Goal: Browse casually

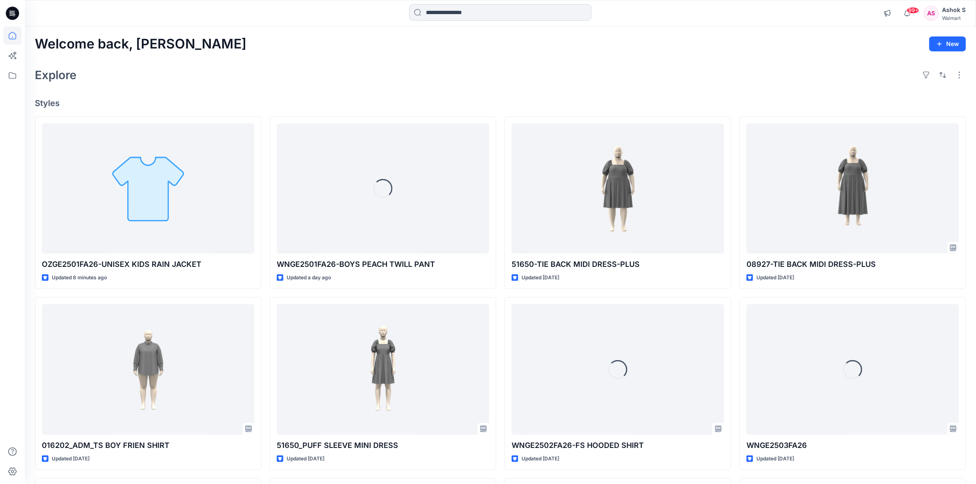
click at [233, 81] on div "Explore" at bounding box center [501, 75] width 932 height 20
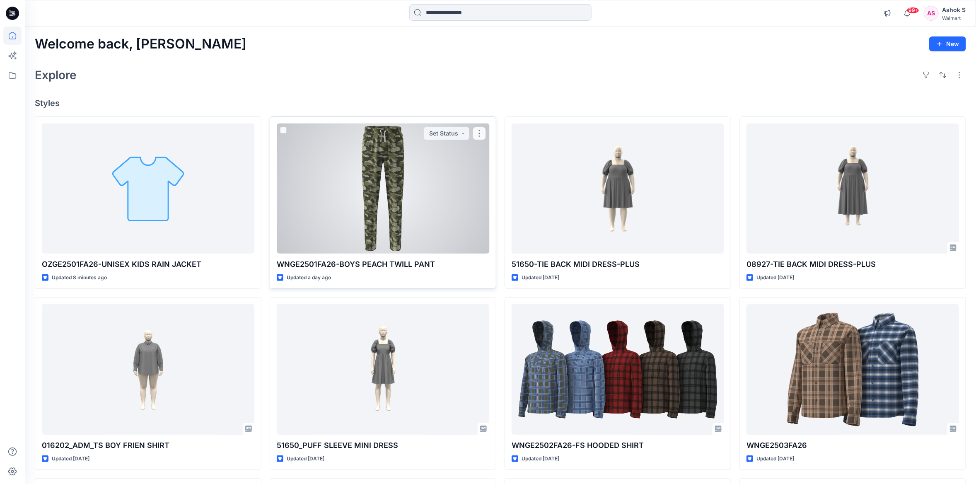
click at [351, 185] on div at bounding box center [383, 189] width 213 height 130
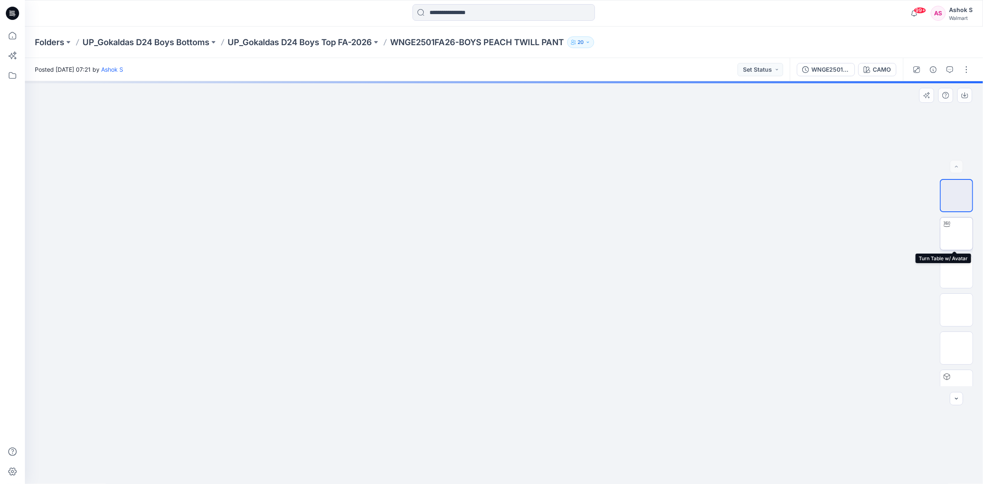
click at [956, 234] on img at bounding box center [956, 234] width 0 height 0
